Goal: Task Accomplishment & Management: Complete application form

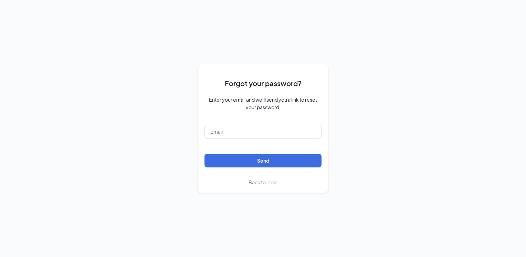
click at [271, 181] on span "Back to login" at bounding box center [262, 182] width 29 height 6
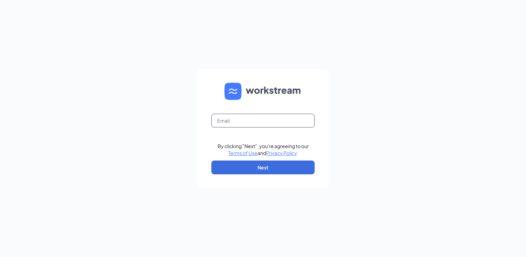
click at [262, 120] on input "text" at bounding box center [262, 121] width 103 height 14
type input "zaxbysduncan@gmail.com"
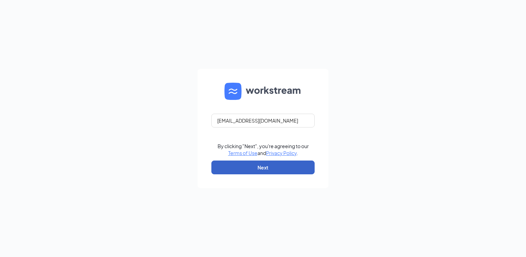
click at [260, 171] on button "Next" at bounding box center [262, 167] width 103 height 14
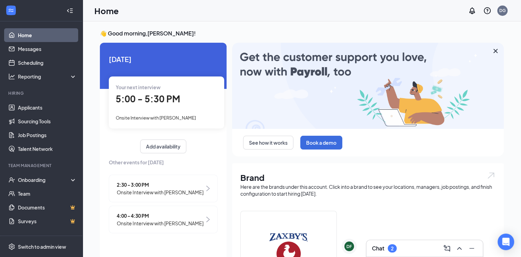
click at [143, 219] on span "4:00 - 4:30 PM" at bounding box center [160, 216] width 87 height 8
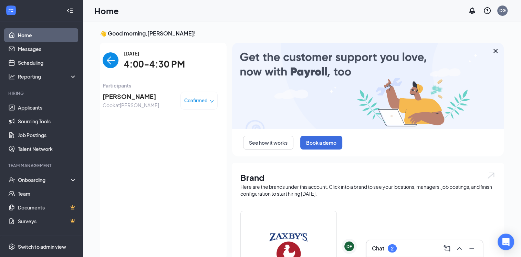
scroll to position [3, 0]
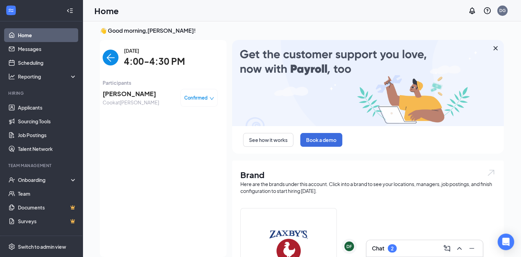
click at [193, 100] on span "Confirmed" at bounding box center [195, 97] width 23 height 7
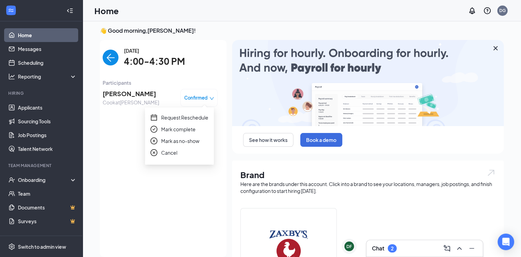
click at [187, 129] on span "Mark complete" at bounding box center [178, 129] width 34 height 8
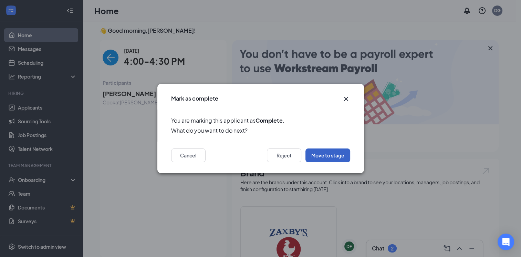
click at [326, 153] on button "Move to stage" at bounding box center [327, 155] width 45 height 14
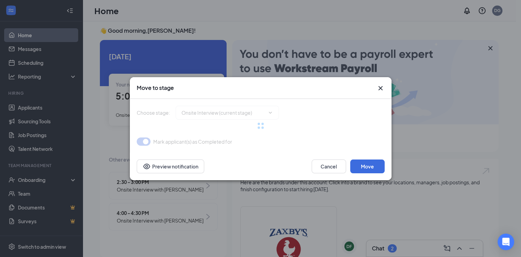
type input "Hiring Complete (next stage)"
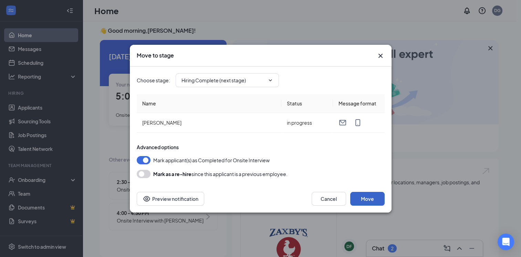
click at [372, 202] on button "Move" at bounding box center [367, 199] width 34 height 14
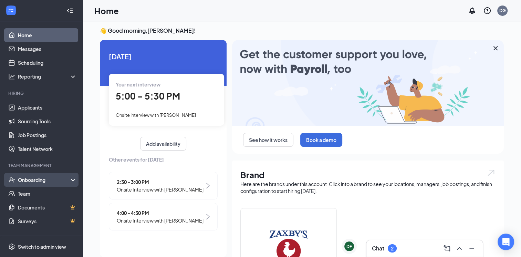
click at [57, 181] on div "Onboarding" at bounding box center [44, 179] width 53 height 7
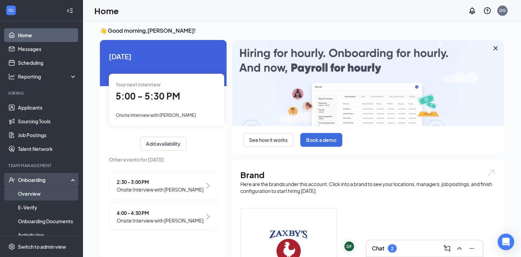
click at [38, 195] on link "Overview" at bounding box center [47, 194] width 59 height 14
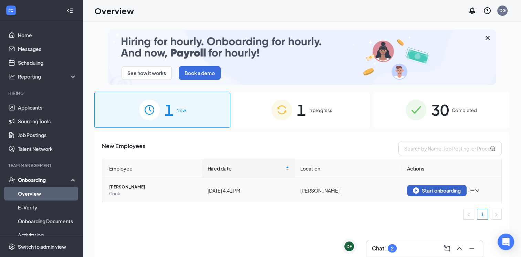
click at [439, 192] on div "Start onboarding" at bounding box center [437, 190] width 48 height 6
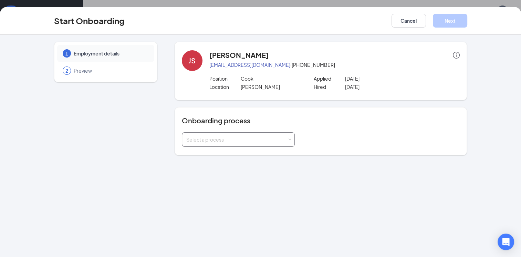
click at [284, 140] on div "Select a process" at bounding box center [236, 139] width 101 height 7
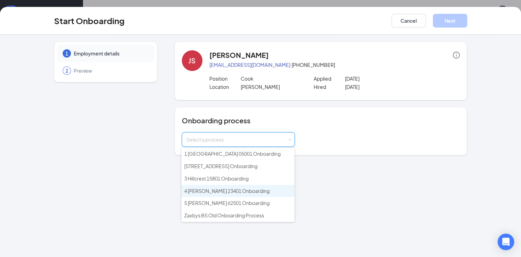
click at [229, 188] on span "4 Duncan 23401 Onboarding" at bounding box center [226, 191] width 85 height 6
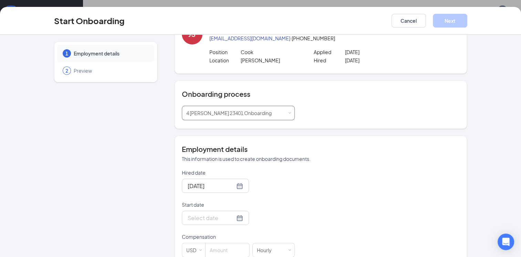
scroll to position [69, 0]
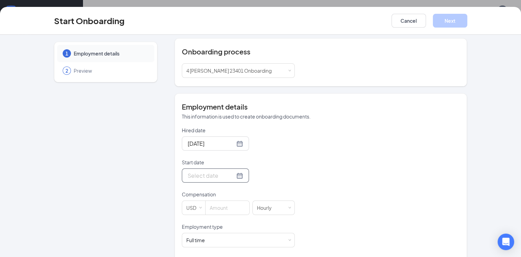
click at [207, 179] on div at bounding box center [215, 175] width 67 height 14
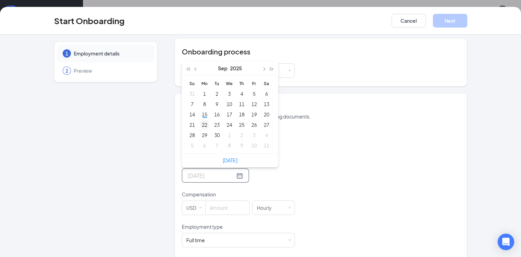
type input "[DATE]"
click at [201, 125] on div "22" at bounding box center [204, 124] width 8 height 8
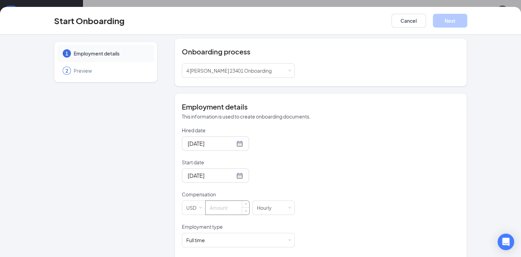
click at [213, 203] on input at bounding box center [227, 208] width 44 height 14
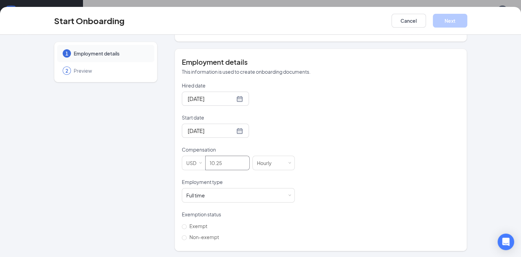
scroll to position [31, 0]
type input "10.25"
click at [284, 193] on div "Full time Works 30+ hours per week and is reasonably expected to work" at bounding box center [238, 195] width 104 height 14
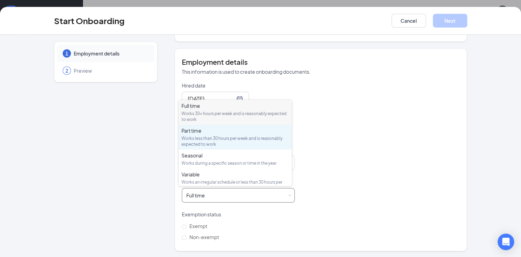
click at [243, 136] on div "Works less than 30 hours per week and is reasonably expected to work" at bounding box center [234, 141] width 107 height 12
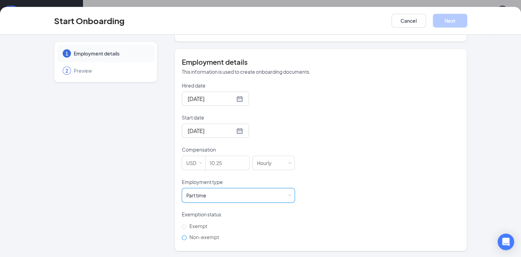
click at [182, 237] on input "Non-exempt" at bounding box center [184, 237] width 5 height 5
radio input "true"
click at [453, 23] on button "Next" at bounding box center [450, 21] width 34 height 14
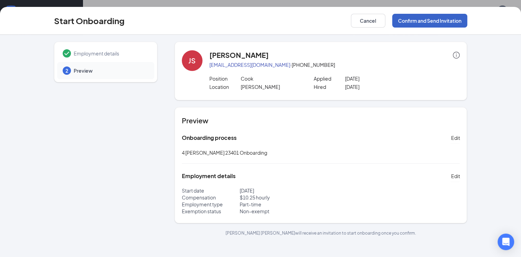
click at [436, 20] on button "Confirm and Send Invitation" at bounding box center [429, 21] width 75 height 14
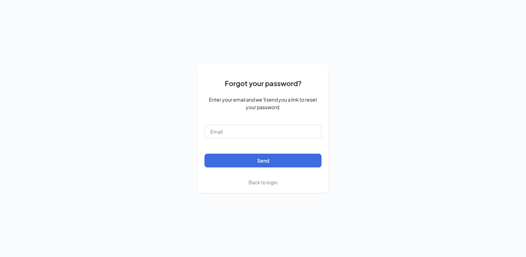
click at [256, 182] on span "Back to login" at bounding box center [262, 182] width 29 height 6
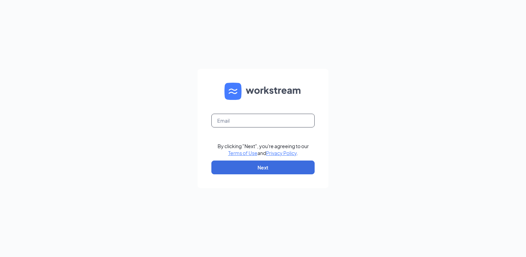
click at [259, 125] on input "text" at bounding box center [262, 121] width 103 height 14
type input "zaxbysduncan@gmail.com"
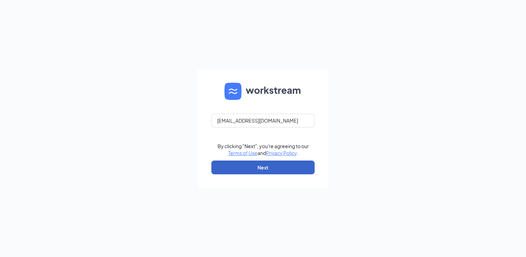
click at [253, 169] on button "Next" at bounding box center [262, 167] width 103 height 14
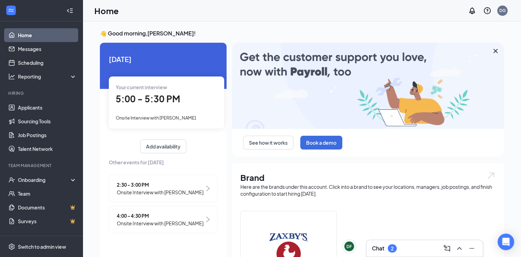
click at [145, 97] on span "5:00 - 5:30 PM" at bounding box center [148, 98] width 64 height 11
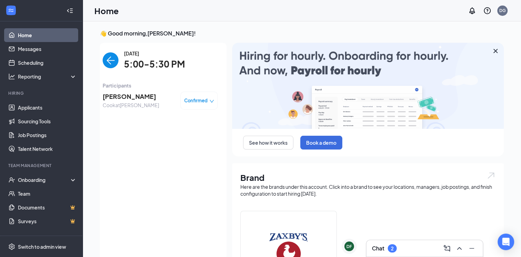
scroll to position [3, 0]
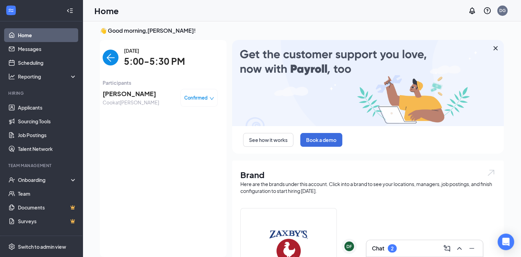
click at [201, 101] on span "Confirmed" at bounding box center [195, 97] width 23 height 7
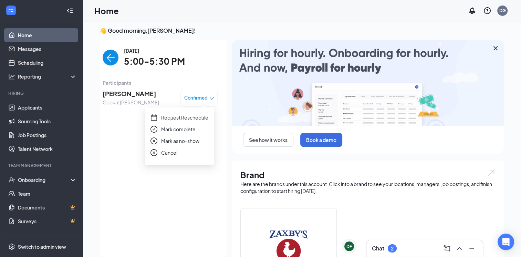
click at [187, 130] on span "Mark complete" at bounding box center [178, 129] width 34 height 8
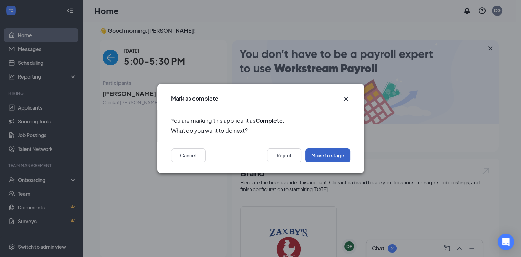
click at [319, 153] on button "Move to stage" at bounding box center [327, 155] width 45 height 14
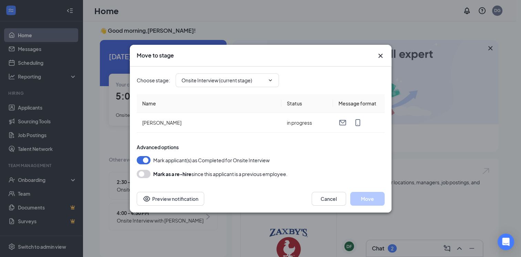
type input "Hiring Complete (next stage)"
click at [368, 195] on button "Move" at bounding box center [367, 199] width 34 height 14
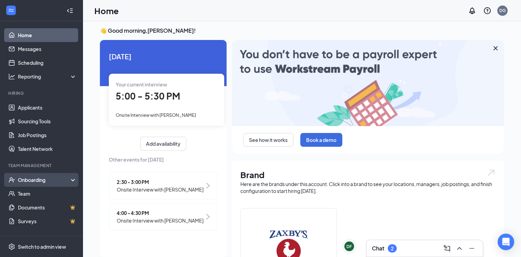
click at [35, 178] on div "Onboarding" at bounding box center [44, 179] width 53 height 7
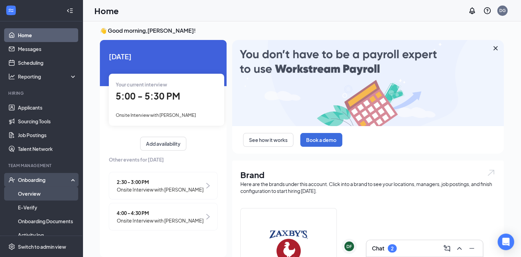
click at [27, 191] on link "Overview" at bounding box center [47, 194] width 59 height 14
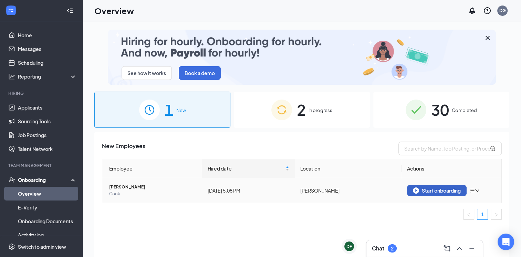
click at [438, 191] on div "Start onboarding" at bounding box center [437, 190] width 48 height 6
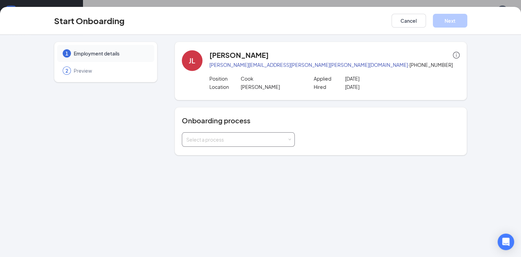
click at [255, 142] on div "Select a process" at bounding box center [236, 139] width 101 height 7
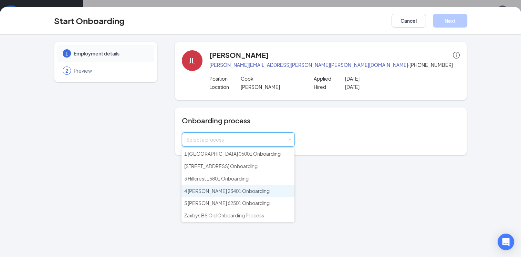
click at [231, 188] on span "4 [PERSON_NAME] 23401 Onboarding" at bounding box center [226, 191] width 85 height 6
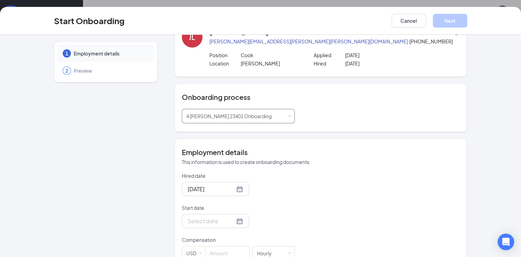
scroll to position [69, 0]
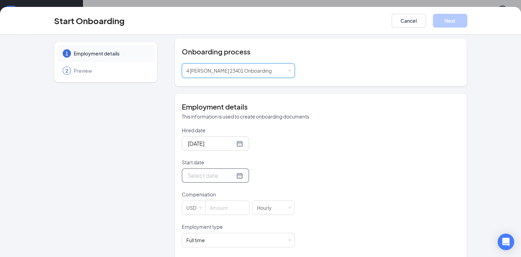
click at [223, 176] on input "Start date" at bounding box center [211, 175] width 47 height 9
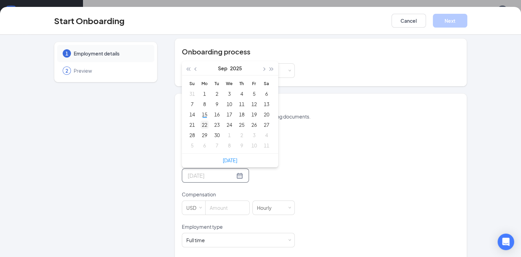
type input "[DATE]"
click at [203, 123] on div "22" at bounding box center [204, 124] width 8 height 8
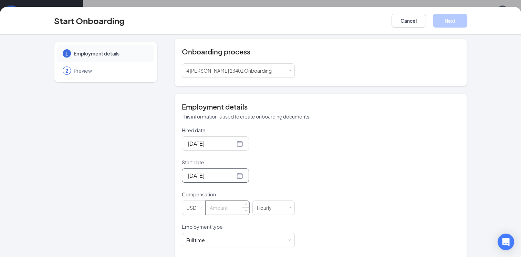
click at [225, 205] on input at bounding box center [227, 208] width 44 height 14
type input "8.75"
click at [284, 239] on div "Full time Works 30+ hours per week and is reasonably expected to work" at bounding box center [238, 240] width 104 height 14
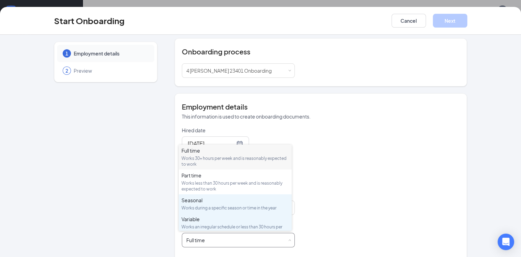
scroll to position [103, 0]
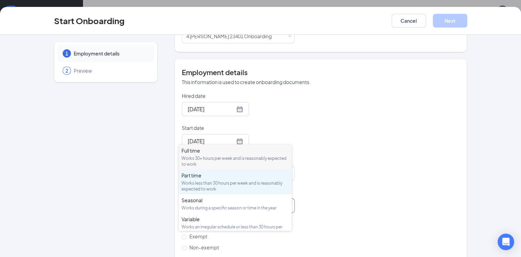
click at [257, 186] on div "Works less than 30 hours per week and is reasonably expected to work" at bounding box center [234, 186] width 107 height 12
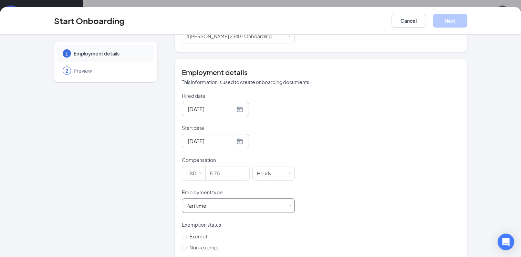
scroll to position [114, 0]
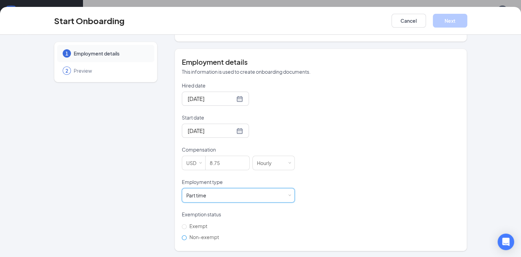
click at [183, 236] on input "Non-exempt" at bounding box center [184, 237] width 5 height 5
radio input "true"
click at [452, 25] on button "Next" at bounding box center [450, 21] width 34 height 14
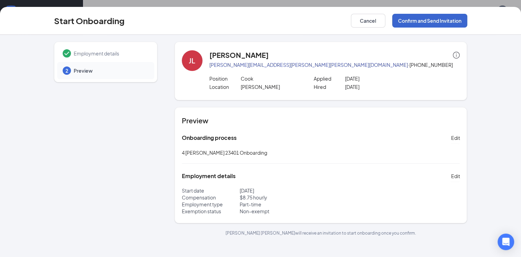
scroll to position [0, 0]
click at [440, 23] on button "Confirm and Send Invitation" at bounding box center [429, 21] width 75 height 14
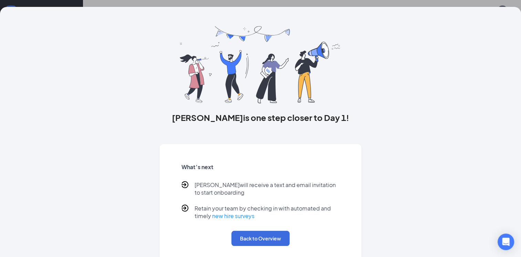
scroll to position [17, 0]
